Goal: Transaction & Acquisition: Obtain resource

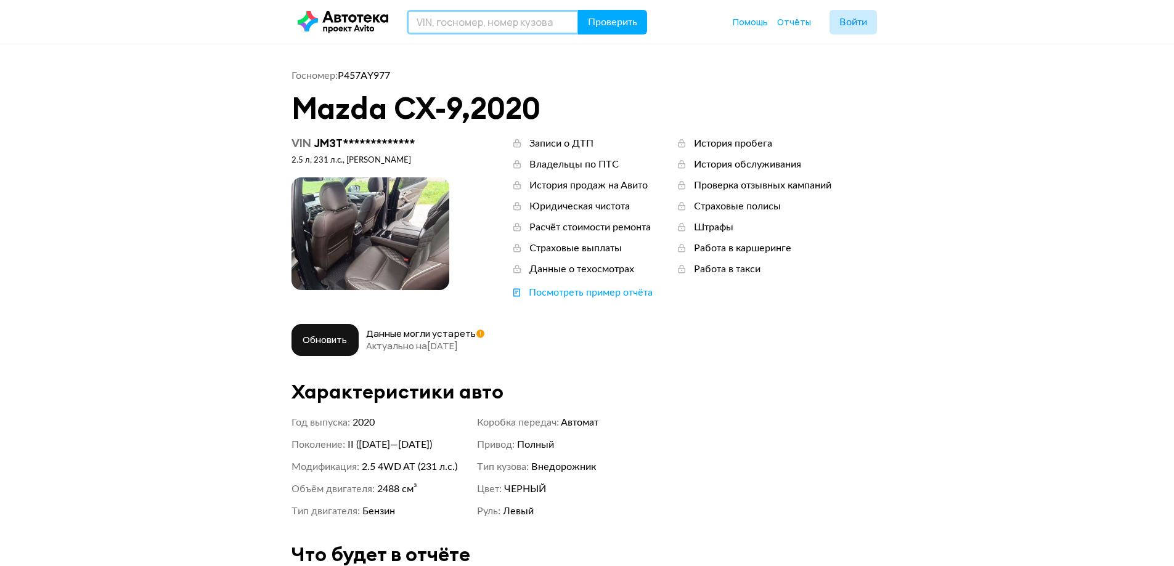
click at [530, 22] on input "text" at bounding box center [493, 22] width 172 height 25
paste input "[US_VEHICLE_IDENTIFICATION_NUMBER]"
type input "[US_VEHICLE_IDENTIFICATION_NUMBER]"
click at [599, 25] on span "Проверить" at bounding box center [612, 22] width 49 height 10
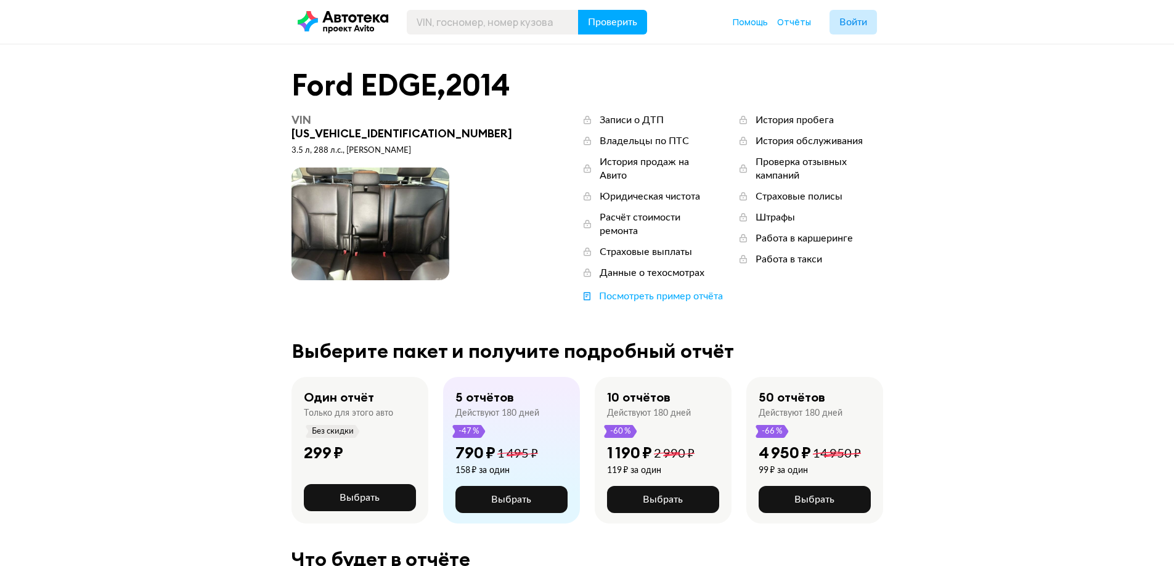
click at [368, 116] on div "VIN Z6FDK4JC5EBA22006" at bounding box center [405, 126] width 229 height 27
click at [526, 20] on input "text" at bounding box center [493, 22] width 172 height 25
type input "АВ"
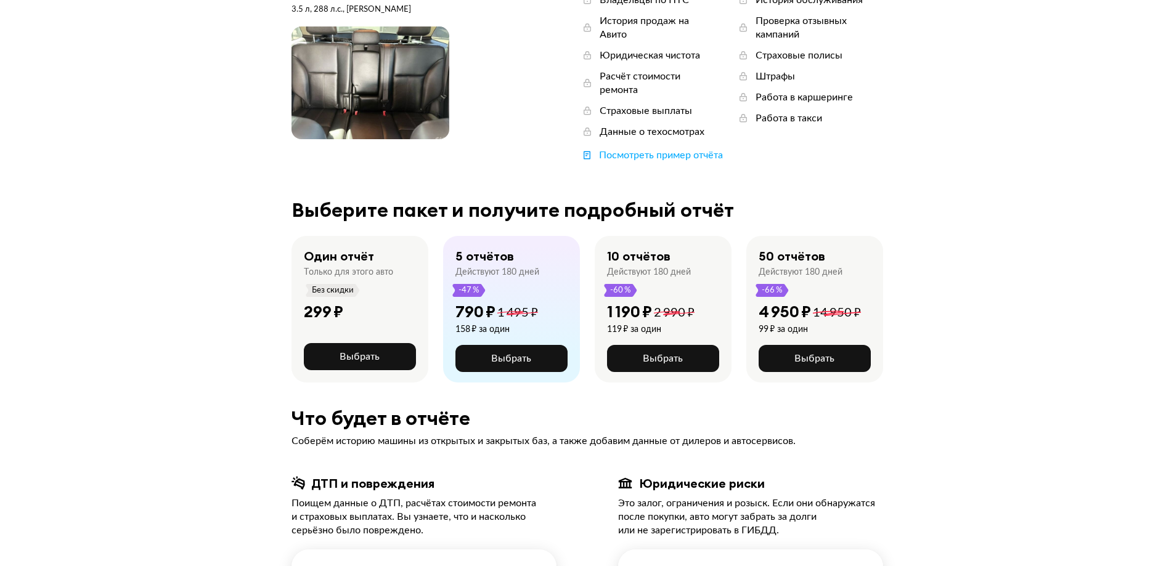
scroll to position [123, 0]
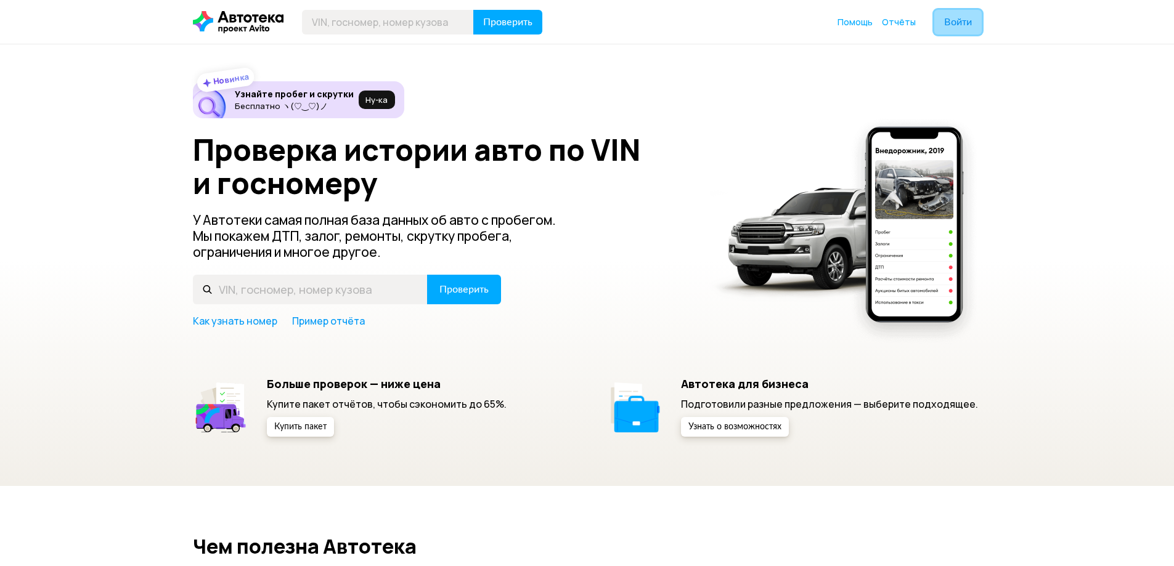
click at [952, 26] on span "Войти" at bounding box center [958, 22] width 28 height 10
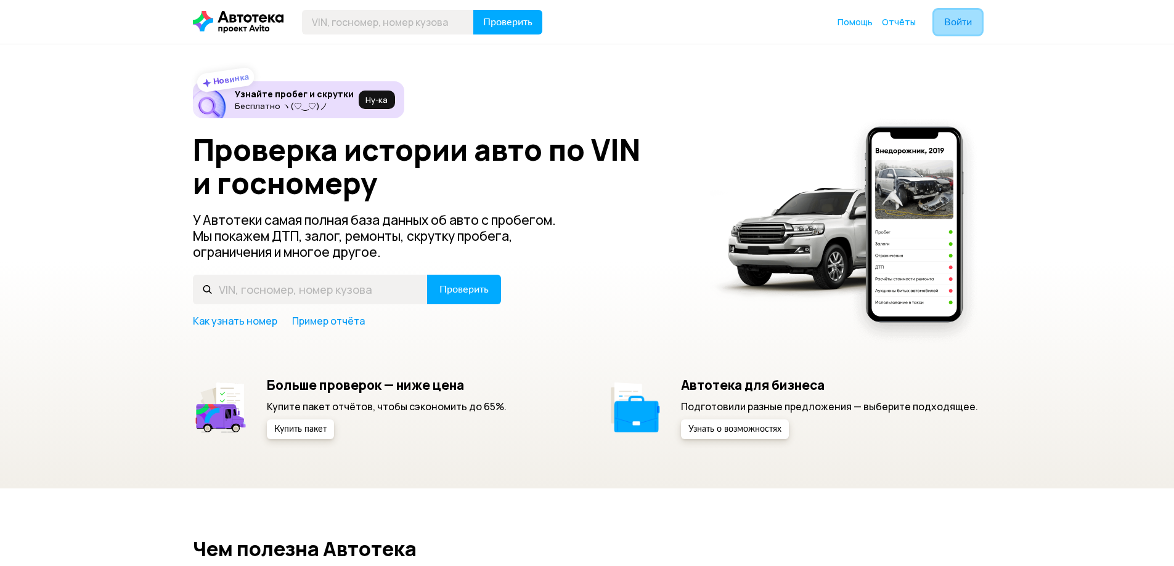
click at [958, 20] on span "Войти" at bounding box center [958, 22] width 28 height 10
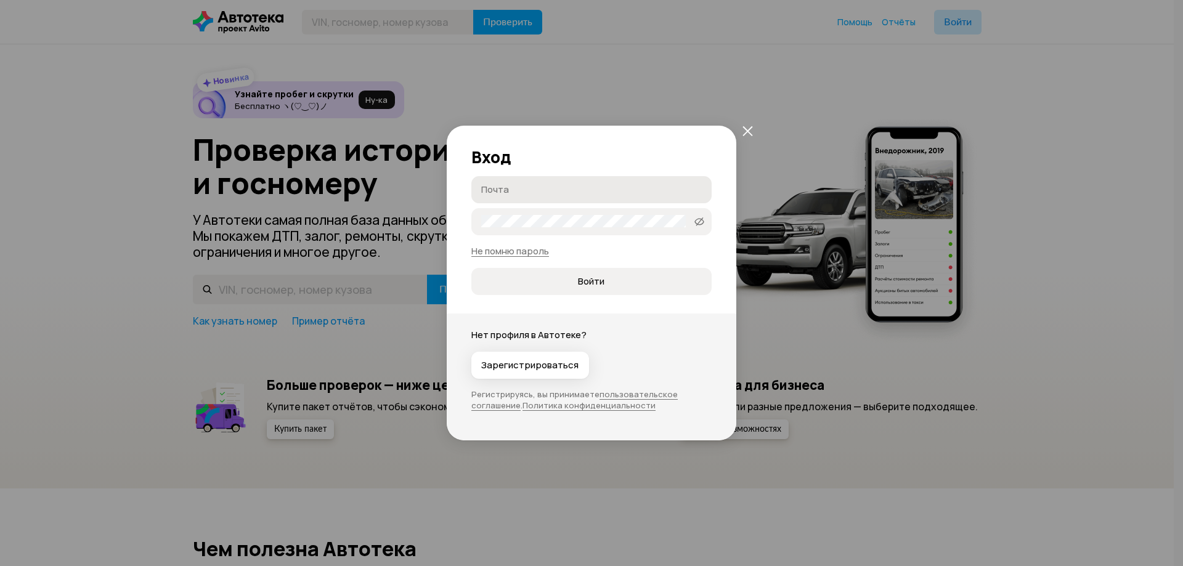
type input "[EMAIL_ADDRESS][DOMAIN_NAME]"
click at [704, 216] on icon at bounding box center [699, 222] width 10 height 12
click at [623, 282] on span "Войти" at bounding box center [591, 281] width 220 height 12
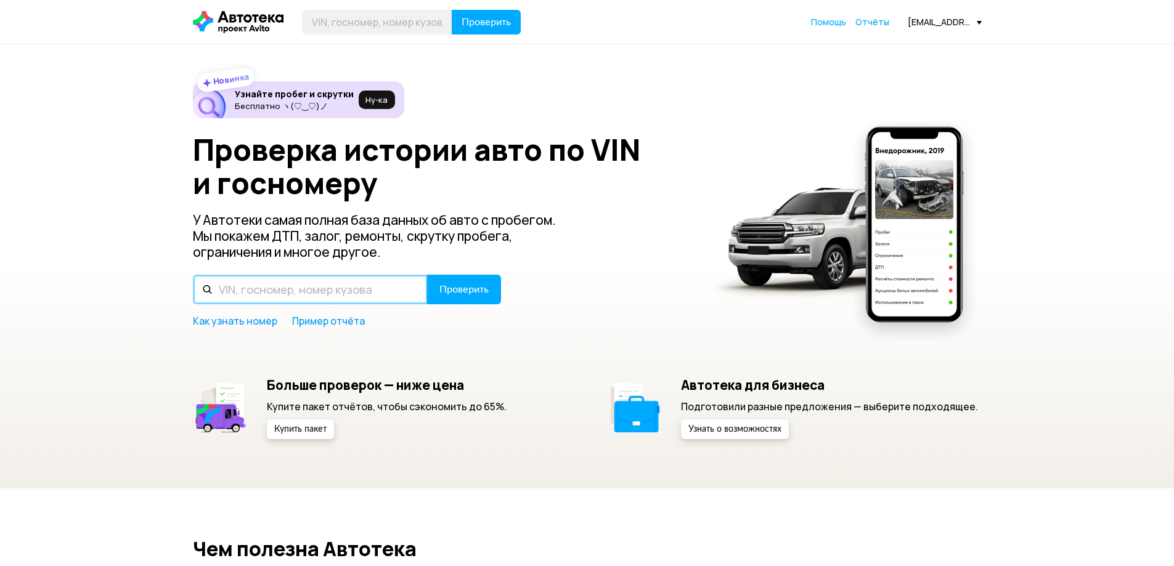
click at [367, 286] on input "text" at bounding box center [310, 290] width 235 height 30
paste input "[US_VEHICLE_IDENTIFICATION_NUMBER]"
type input "[US_VEHICLE_IDENTIFICATION_NUMBER]"
click at [427, 275] on button "Проверить" at bounding box center [464, 290] width 74 height 30
